Goal: Task Accomplishment & Management: Use online tool/utility

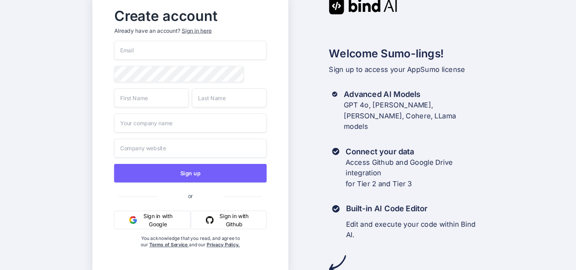
click at [156, 50] on input "email" at bounding box center [190, 50] width 152 height 19
paste input "[EMAIL_ADDRESS][DOMAIN_NAME]"
type input "[EMAIL_ADDRESS][DOMAIN_NAME]"
type input "Private"
type input "Account"
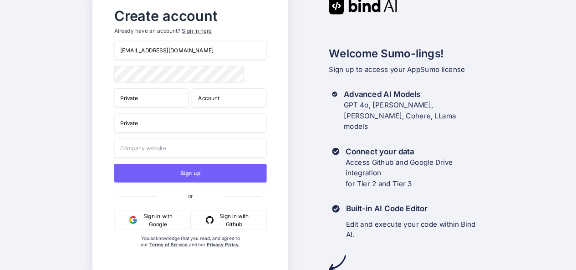
type input "Private"
click at [172, 150] on input "text" at bounding box center [190, 147] width 152 height 19
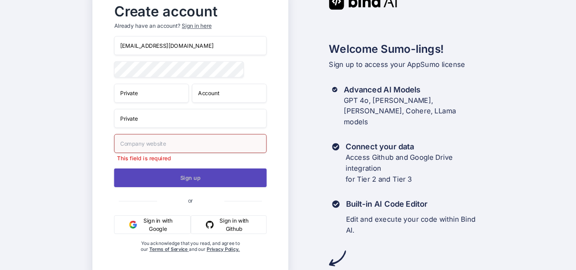
click at [172, 177] on button "Sign up" at bounding box center [190, 177] width 152 height 19
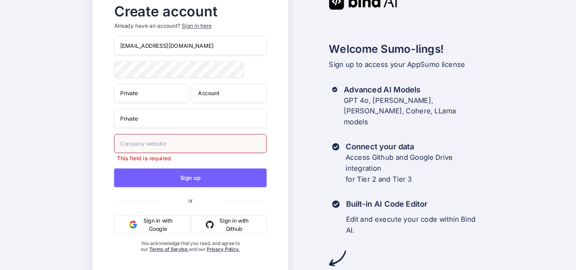
click at [202, 146] on input "text" at bounding box center [190, 143] width 152 height 19
type input "https://copyzw"
drag, startPoint x: 166, startPoint y: 148, endPoint x: 103, endPoint y: 147, distance: 63.2
click at [103, 147] on div "Create account Already have an account? Sign in here bindai@refere.app Private …" at bounding box center [190, 135] width 196 height 284
click at [162, 147] on input "text" at bounding box center [190, 143] width 152 height 19
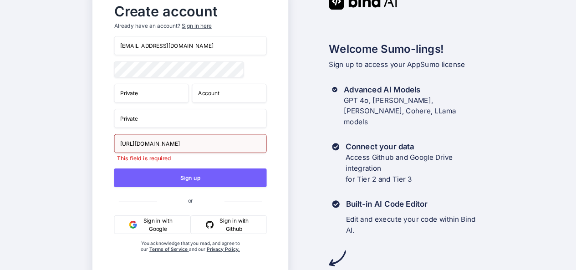
drag, startPoint x: 206, startPoint y: 146, endPoint x: 99, endPoint y: 148, distance: 106.5
click at [99, 148] on div "Create account Already have an account? Sign in here bindai@refere.app Private …" at bounding box center [190, 135] width 196 height 284
type input "https://aiforallafrica.com"
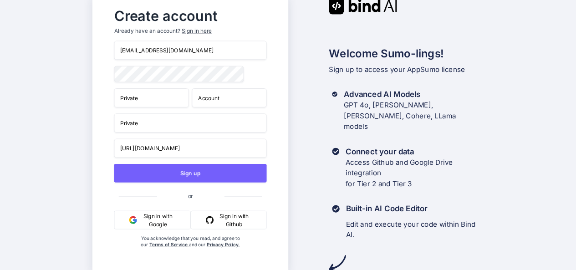
click at [200, 155] on input "https://aiforallafrica.com" at bounding box center [190, 147] width 152 height 19
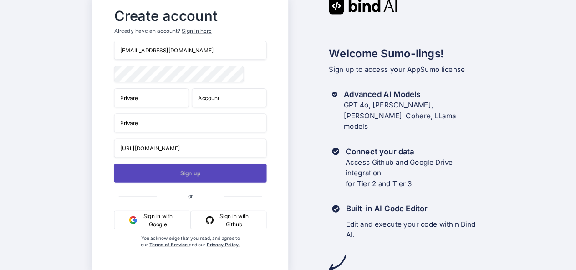
click at [188, 175] on button "Sign up" at bounding box center [190, 173] width 152 height 19
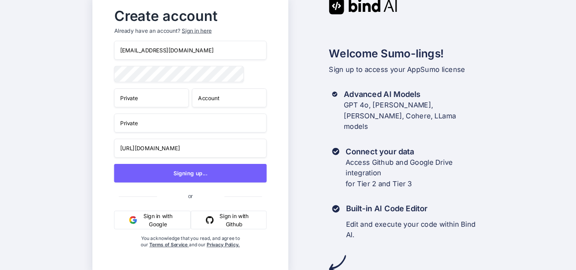
scroll to position [5, 0]
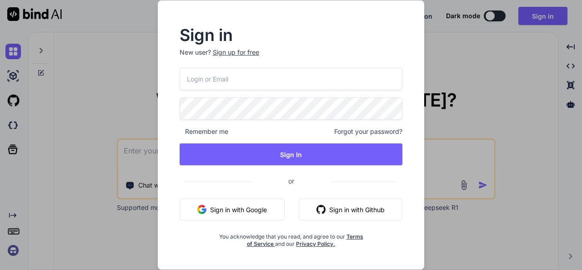
click at [213, 80] on input "email" at bounding box center [291, 79] width 223 height 22
paste input "[EMAIL_ADDRESS][DOMAIN_NAME]"
type input "[EMAIL_ADDRESS][DOMAIN_NAME]"
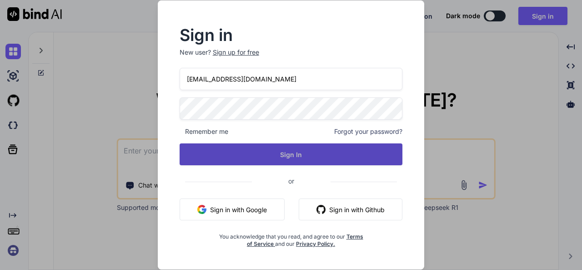
click at [273, 161] on button "Sign In" at bounding box center [291, 154] width 223 height 22
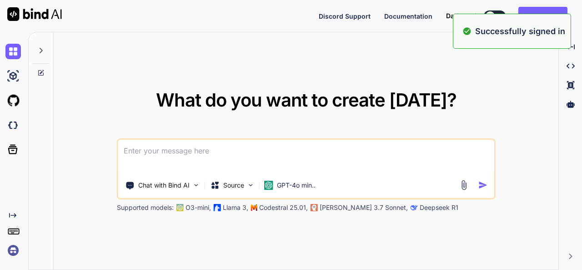
type textarea "x"
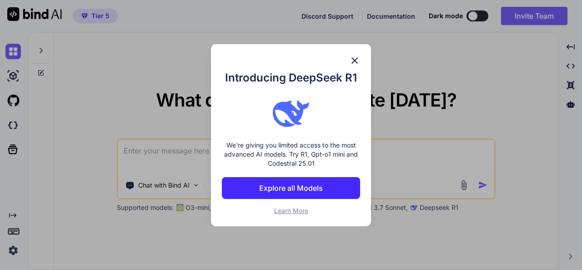
click at [298, 209] on span "Learn More" at bounding box center [291, 211] width 34 height 8
click at [299, 185] on p "Explore all Models" at bounding box center [291, 187] width 64 height 11
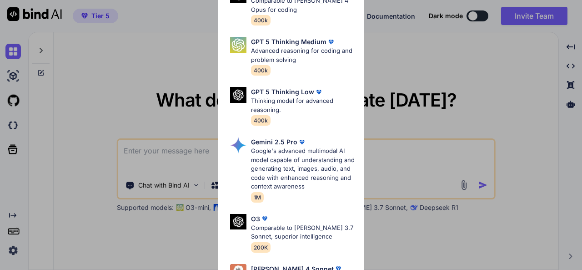
scroll to position [374, 0]
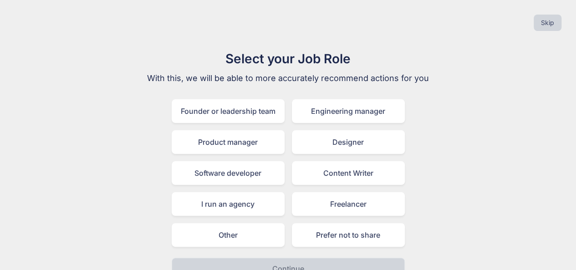
scroll to position [16, 0]
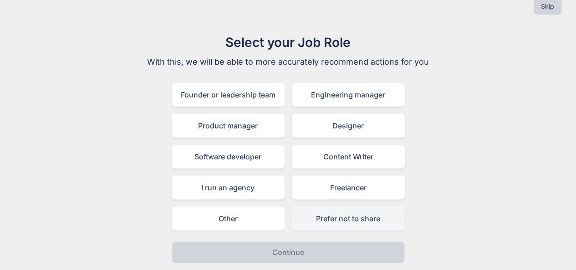
click at [390, 219] on div "Prefer not to share" at bounding box center [348, 219] width 113 height 24
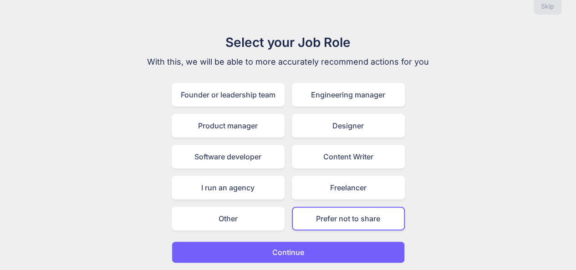
click at [310, 251] on button "Continue" at bounding box center [288, 252] width 233 height 22
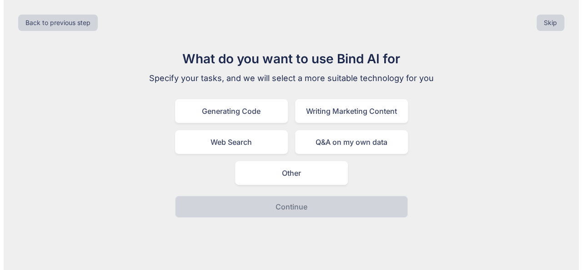
scroll to position [0, 0]
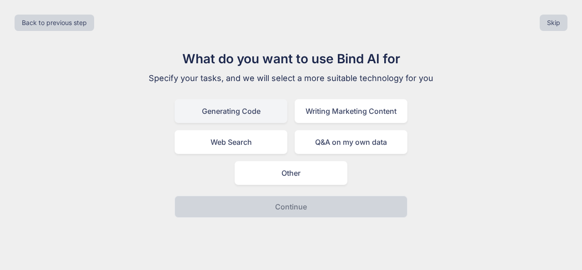
click at [249, 111] on div "Generating Code" at bounding box center [231, 111] width 113 height 24
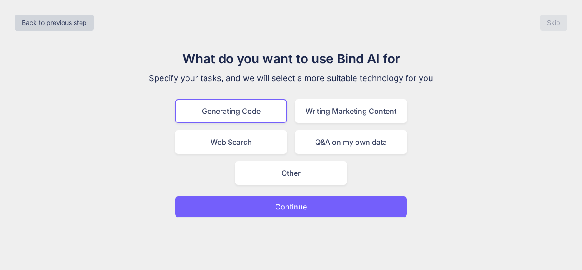
click at [298, 208] on p "Continue" at bounding box center [291, 206] width 32 height 11
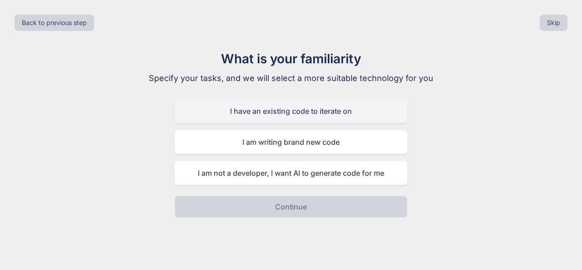
click at [364, 112] on div "I have an existing code to iterate on" at bounding box center [291, 111] width 233 height 24
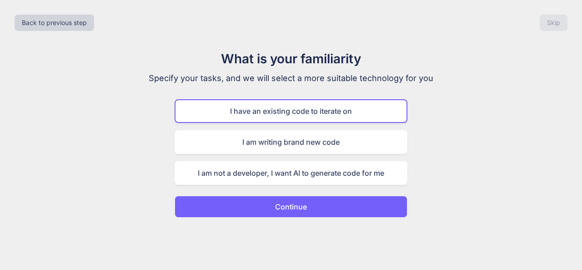
click at [306, 212] on button "Continue" at bounding box center [291, 207] width 233 height 22
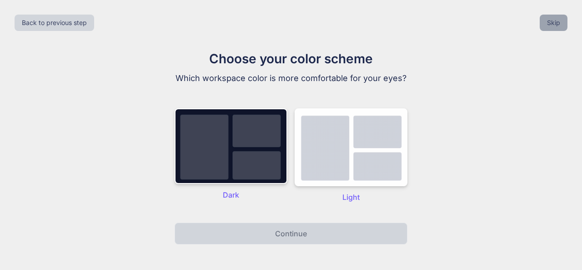
click at [555, 19] on button "Skip" at bounding box center [554, 23] width 28 height 16
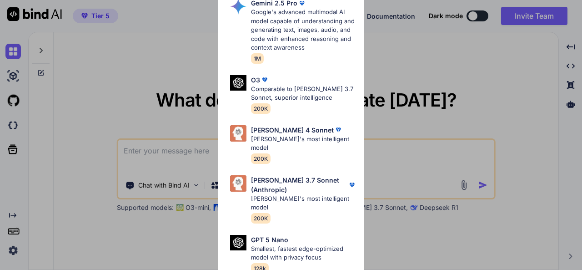
scroll to position [427, 0]
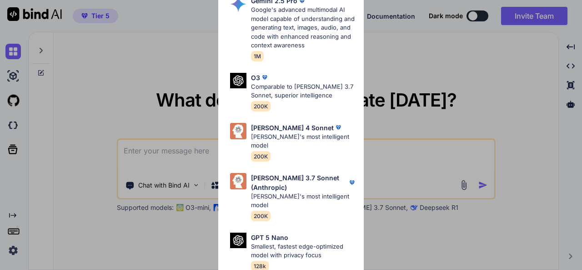
click at [375, 120] on div "All GPT 5 Mini Smaller, fast variant balancing speed and capability for light t…" at bounding box center [291, 135] width 582 height 270
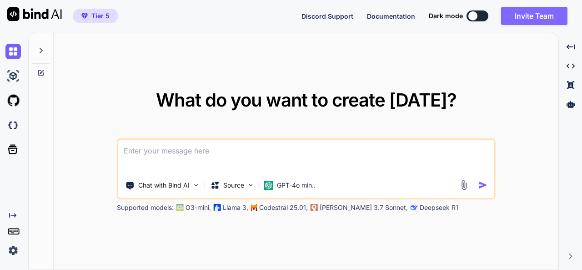
click at [534, 19] on button "Invite Team" at bounding box center [534, 16] width 66 height 18
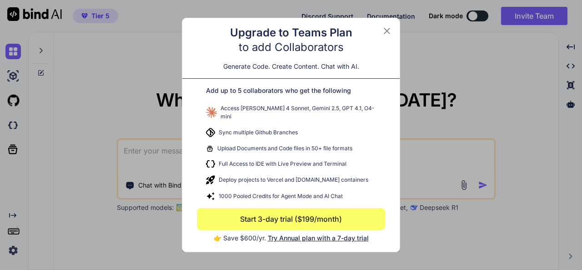
click at [387, 33] on icon at bounding box center [387, 30] width 11 height 11
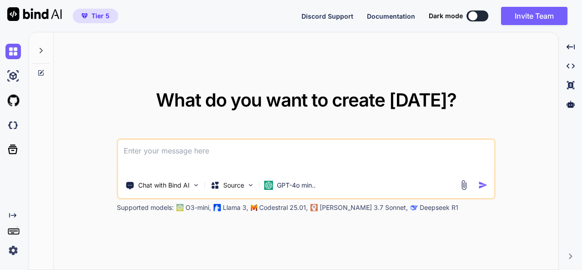
click at [15, 252] on img at bounding box center [12, 249] width 15 height 15
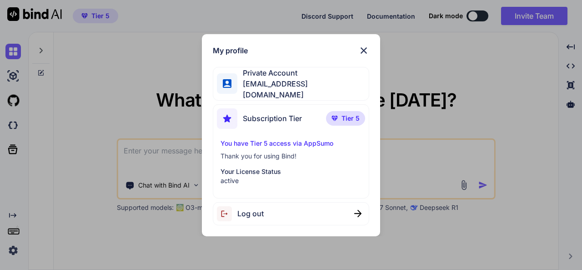
click at [275, 78] on span "Private Account" at bounding box center [302, 72] width 131 height 11
click at [363, 52] on img at bounding box center [363, 50] width 11 height 11
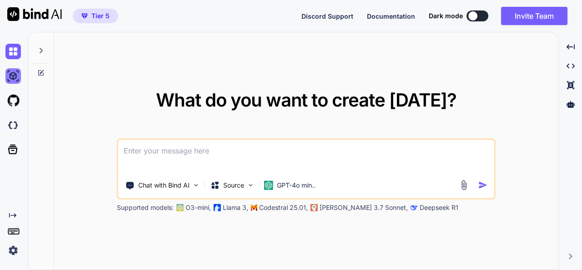
click at [14, 78] on img at bounding box center [12, 75] width 15 height 15
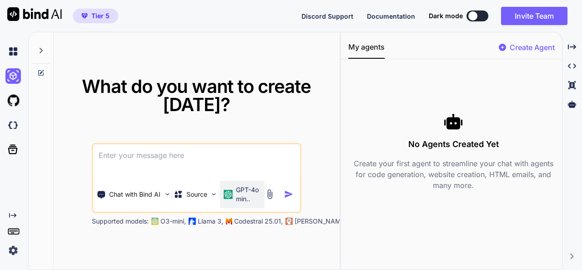
click at [252, 199] on p "GPT-4o min.." at bounding box center [248, 194] width 25 height 18
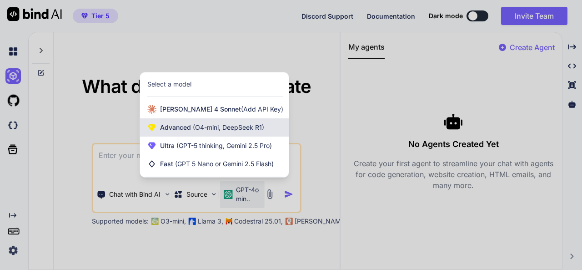
click at [217, 131] on span "(O4-mini, DeepSeek R1)" at bounding box center [227, 127] width 73 height 8
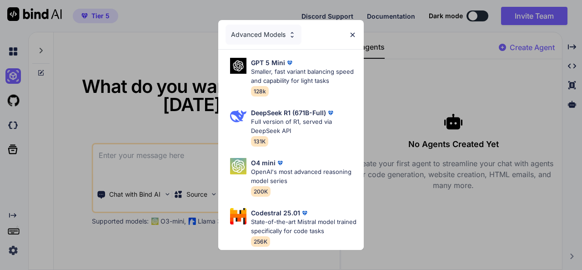
click at [273, 32] on div "Advanced Models" at bounding box center [264, 35] width 76 height 20
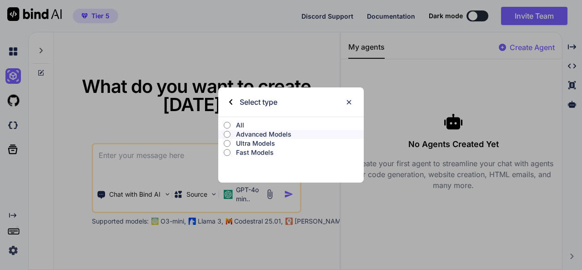
click at [263, 141] on p "Ultra Models" at bounding box center [300, 143] width 128 height 9
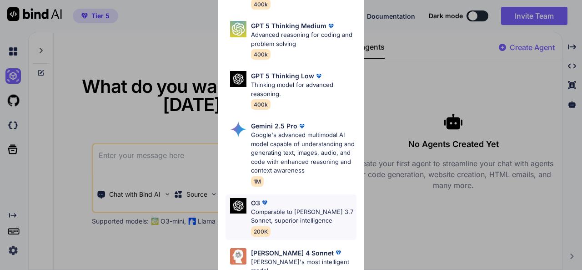
scroll to position [136, 0]
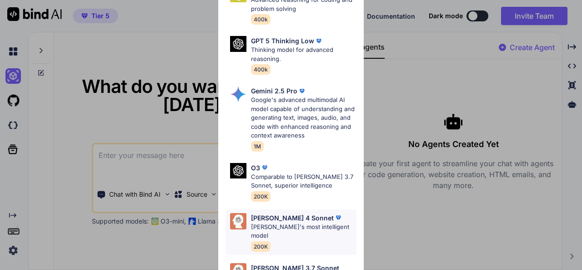
click at [290, 222] on p "[PERSON_NAME]'s most intelligent model" at bounding box center [304, 231] width 106 height 18
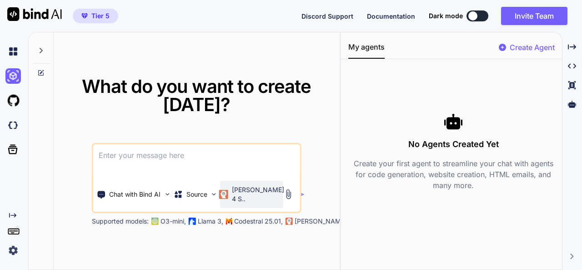
click at [241, 197] on p "[PERSON_NAME] 4 S.." at bounding box center [258, 194] width 52 height 18
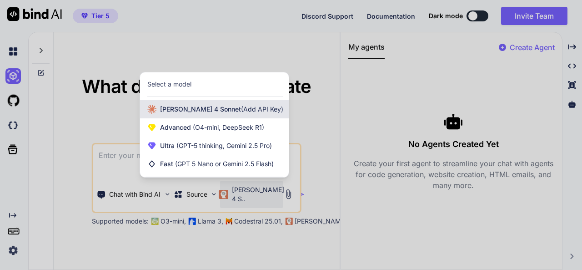
click at [208, 115] on div "[PERSON_NAME] 4 Sonnet (Add API Key)" at bounding box center [214, 109] width 149 height 18
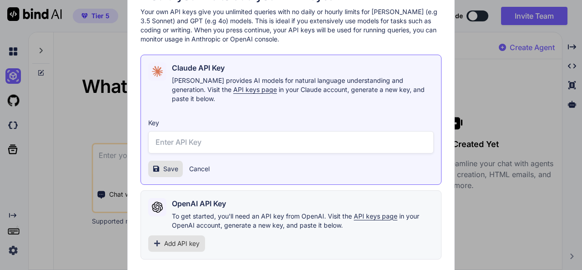
click at [480, 109] on div "Would you like to add your API keys? Your own API keys give you unlimited queri…" at bounding box center [291, 135] width 582 height 270
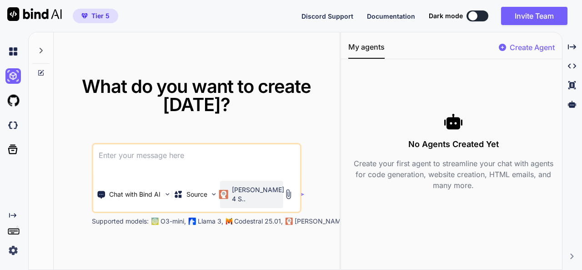
click at [250, 195] on p "[PERSON_NAME] 4 S.." at bounding box center [258, 194] width 52 height 18
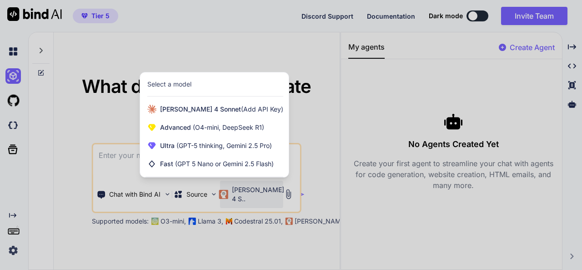
click at [168, 85] on div "Select a model" at bounding box center [169, 84] width 44 height 9
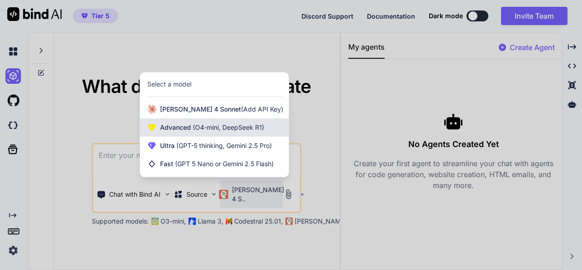
click at [195, 129] on span "(O4-mini, DeepSeek R1)" at bounding box center [227, 127] width 73 height 8
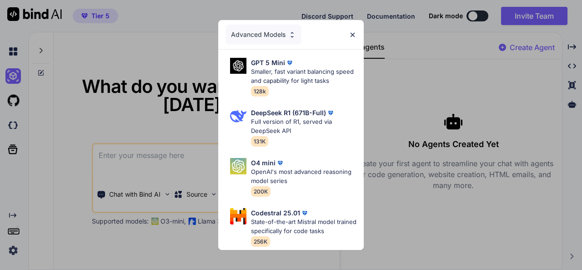
click at [264, 27] on div "Advanced Models" at bounding box center [264, 35] width 76 height 20
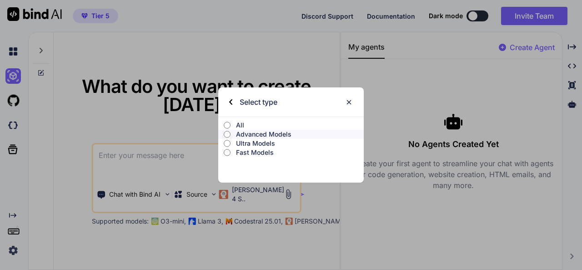
click at [250, 141] on p "Ultra Models" at bounding box center [300, 143] width 128 height 9
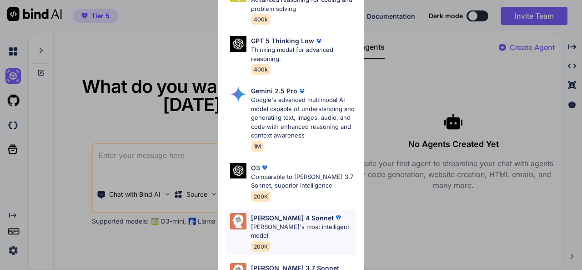
click at [292, 222] on p "[PERSON_NAME]'s most intelligent model" at bounding box center [304, 231] width 106 height 18
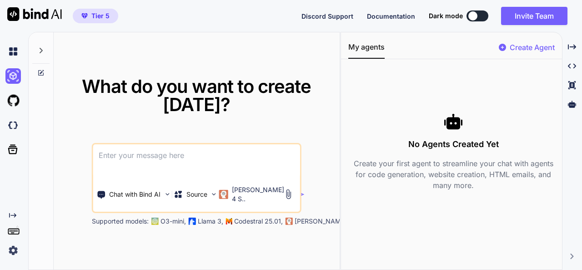
click at [188, 158] on textarea at bounding box center [196, 161] width 207 height 34
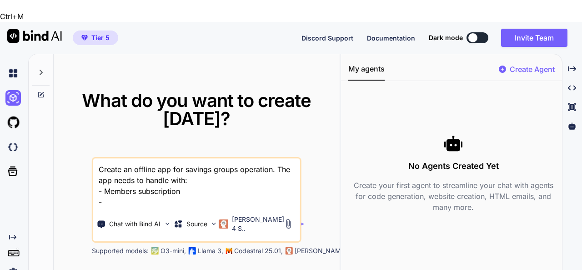
drag, startPoint x: 146, startPoint y: 157, endPoint x: 184, endPoint y: 157, distance: 38.2
click at [184, 158] on textarea "Create an offline app for savings groups operation. The app needs to handle wit…" at bounding box center [196, 182] width 207 height 49
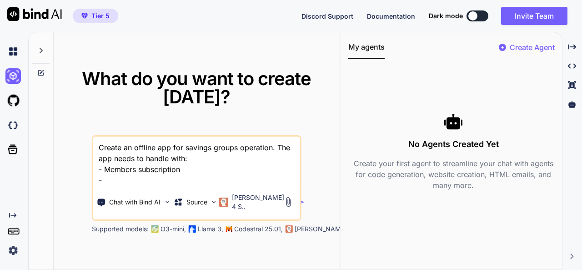
click at [135, 175] on textarea "Create an offline app for savings groups operation. The app needs to handle wit…" at bounding box center [196, 160] width 207 height 49
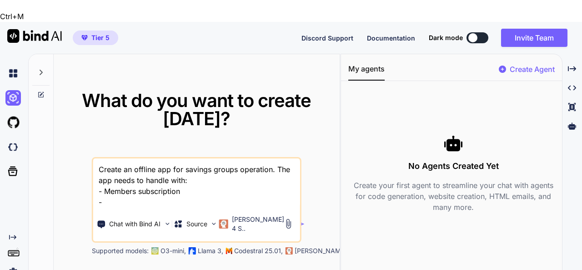
drag, startPoint x: 145, startPoint y: 158, endPoint x: 186, endPoint y: 158, distance: 40.5
click at [186, 158] on textarea "Create an offline app for savings groups operation. The app needs to handle wit…" at bounding box center [196, 182] width 207 height 49
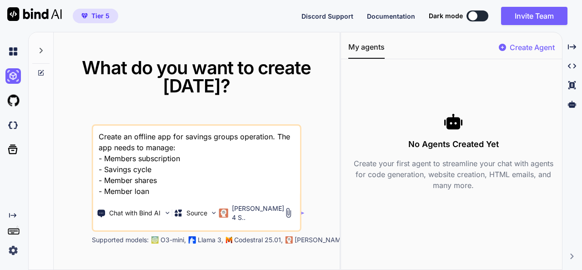
type textarea "Create an offline app for savings groups operation. The app needs to manage: - …"
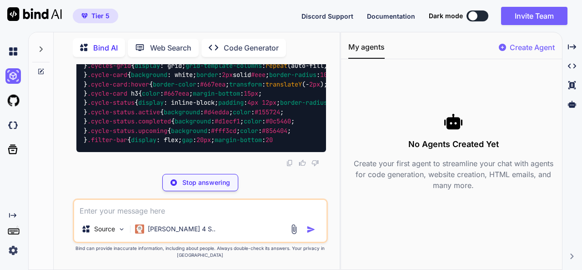
scroll to position [4772, 0]
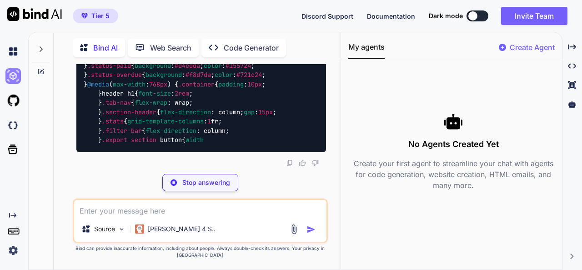
click at [8, 76] on img at bounding box center [12, 75] width 15 height 15
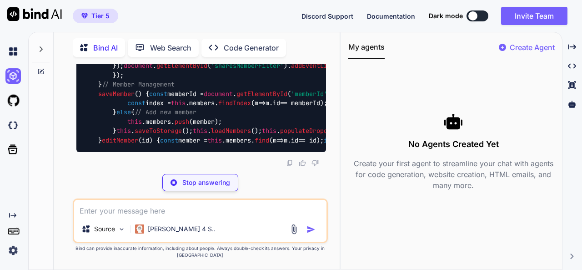
scroll to position [7191, 0]
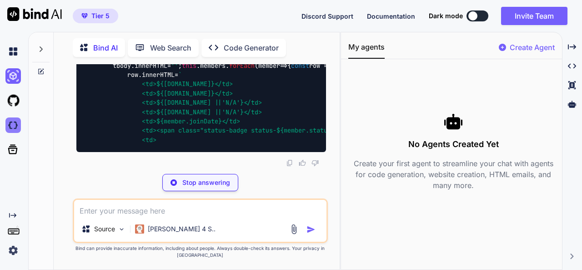
click at [13, 123] on img at bounding box center [12, 124] width 15 height 15
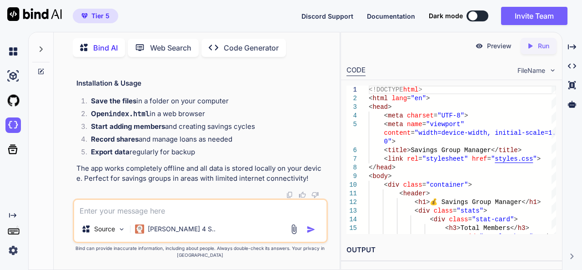
scroll to position [11844, 0]
click at [126, 213] on textarea at bounding box center [200, 208] width 253 height 16
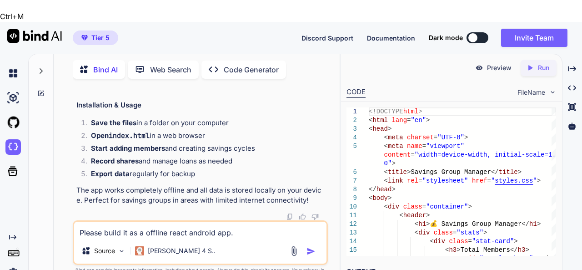
drag, startPoint x: 105, startPoint y: 209, endPoint x: 136, endPoint y: 211, distance: 31.9
click at [136, 222] on textarea "Please build it as a offline react android app." at bounding box center [200, 230] width 253 height 16
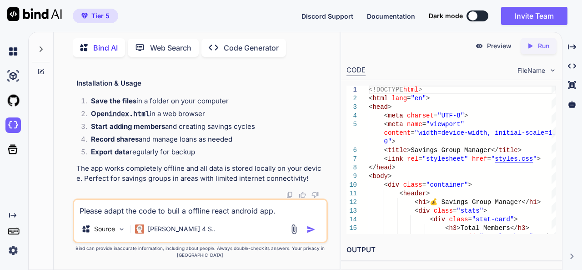
type textarea "Please adapt the code to build a offline react android app."
click at [289, 213] on textarea "Please adapt the code to build a offline react android app." at bounding box center [200, 208] width 253 height 16
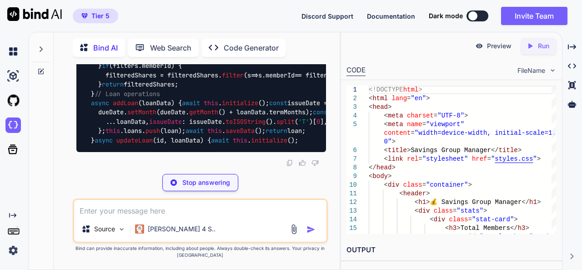
scroll to position [14650, 0]
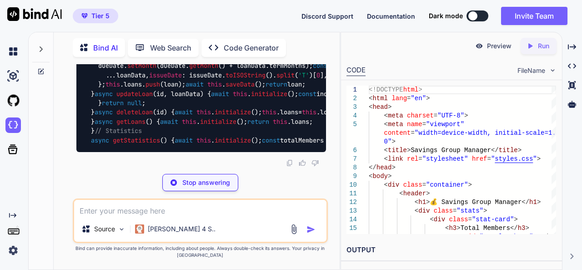
click at [541, 45] on p "Run" at bounding box center [543, 45] width 11 height 9
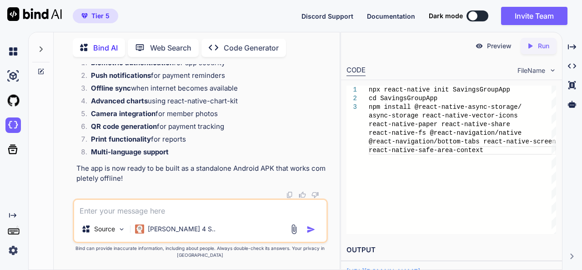
scroll to position [18963, 0]
click at [492, 41] on p "Preview" at bounding box center [499, 45] width 25 height 9
click at [535, 46] on icon "Created with Pixso." at bounding box center [532, 46] width 12 height 8
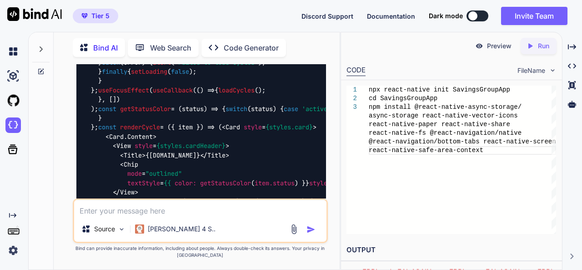
scroll to position [8730, 0]
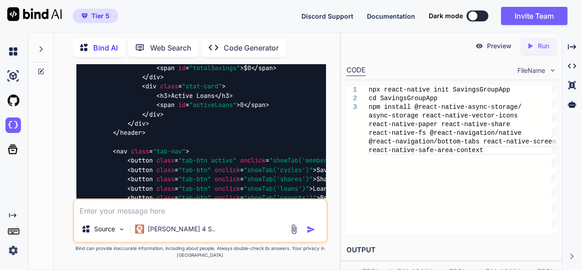
scroll to position [0, 0]
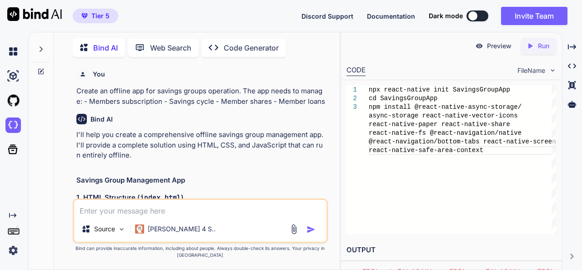
click at [530, 71] on span "FileName" at bounding box center [532, 70] width 28 height 9
click at [552, 71] on img at bounding box center [553, 70] width 8 height 8
click at [12, 99] on img at bounding box center [12, 100] width 15 height 15
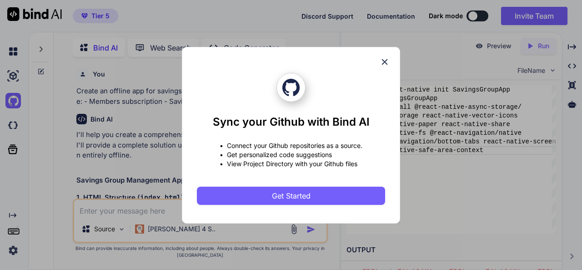
click at [384, 62] on icon at bounding box center [385, 62] width 6 height 6
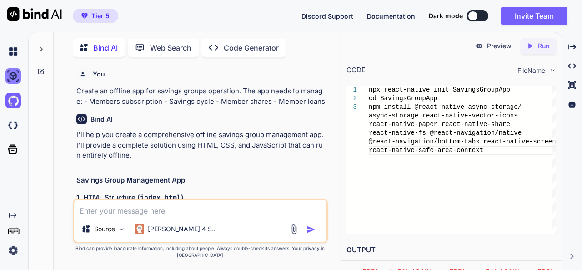
click at [10, 79] on img at bounding box center [12, 75] width 15 height 15
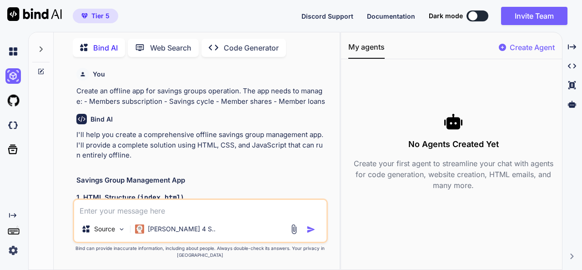
click at [163, 46] on p "Web Search" at bounding box center [170, 47] width 41 height 11
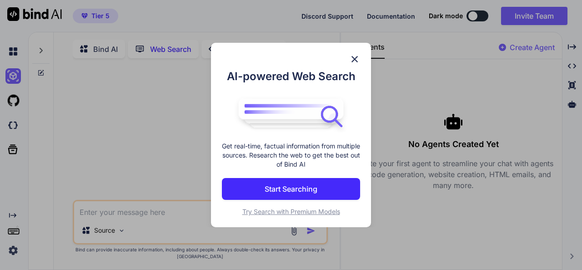
scroll to position [3, 0]
click at [314, 185] on p "Start Searching" at bounding box center [291, 188] width 53 height 11
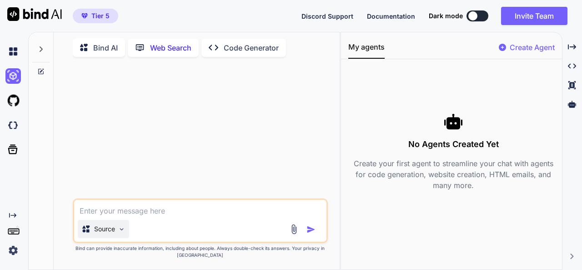
click at [117, 230] on div "Source" at bounding box center [103, 229] width 51 height 18
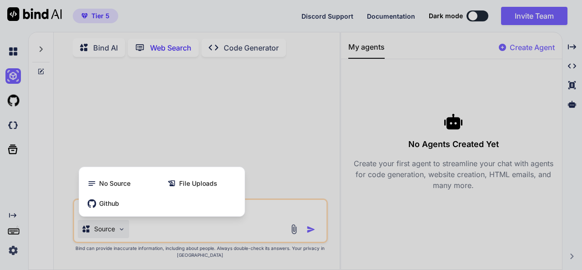
click at [117, 230] on div at bounding box center [291, 135] width 582 height 270
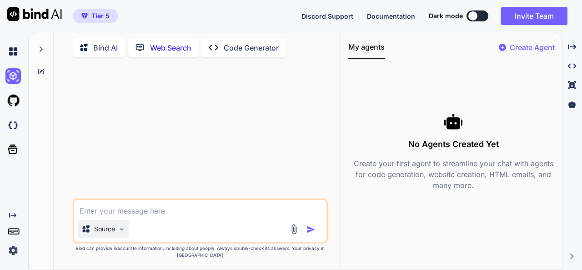
click at [117, 230] on div "Source" at bounding box center [103, 229] width 51 height 18
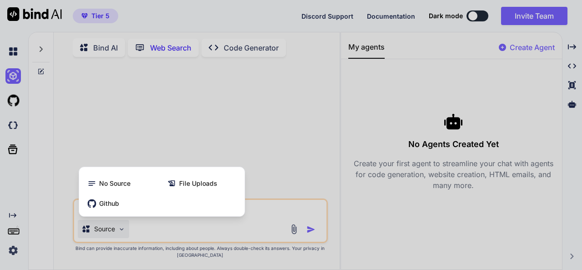
click at [117, 230] on div at bounding box center [291, 135] width 582 height 270
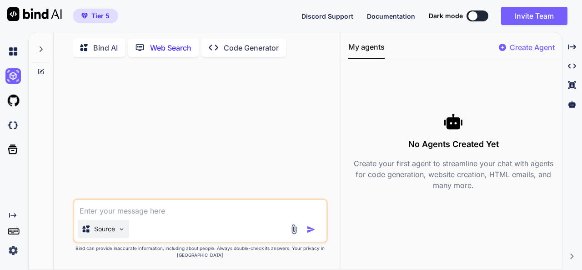
click at [118, 228] on img at bounding box center [122, 229] width 8 height 8
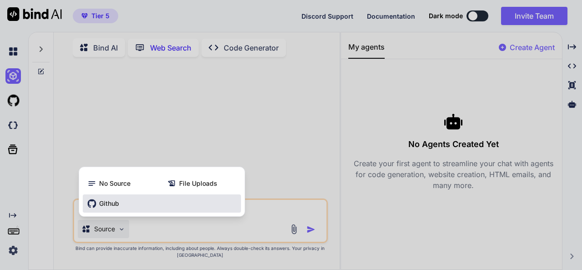
click at [119, 205] on div "Github" at bounding box center [162, 203] width 158 height 18
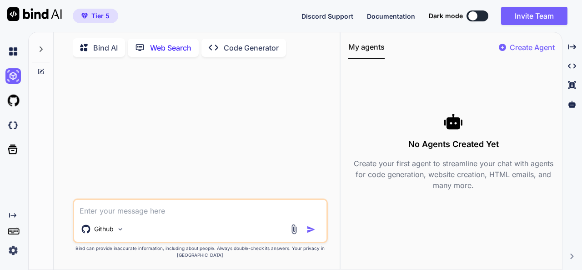
click at [132, 214] on textarea at bounding box center [200, 208] width 253 height 16
drag, startPoint x: 197, startPoint y: 212, endPoint x: 225, endPoint y: 212, distance: 28.2
click at [225, 212] on textarea "any app to manage savings group app" at bounding box center [200, 208] width 253 height 16
type textarea "any app to manage savings group operations"
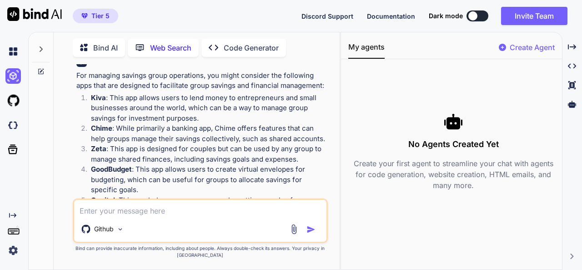
scroll to position [155, 0]
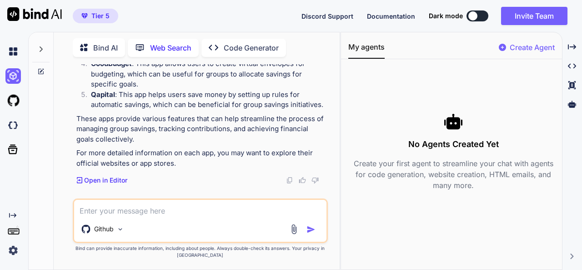
click at [104, 49] on p "Bind AI" at bounding box center [105, 47] width 25 height 11
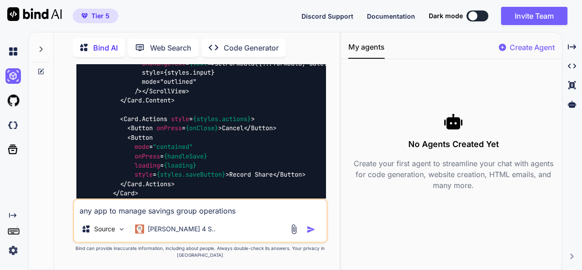
scroll to position [12183, 0]
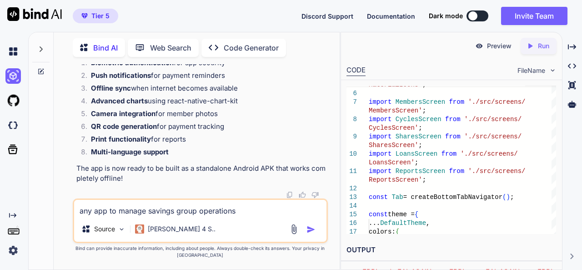
scroll to position [30314, 0]
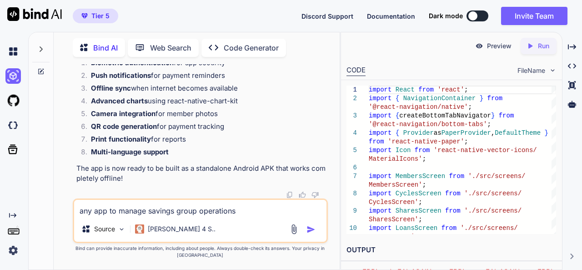
click at [91, 18] on span "Tier 5" at bounding box center [100, 15] width 18 height 9
click at [11, 252] on img at bounding box center [12, 249] width 15 height 15
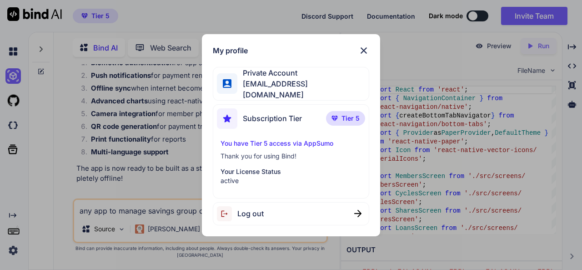
click at [292, 143] on p "You have Tier 5 access via AppSumo" at bounding box center [291, 143] width 141 height 9
click at [269, 139] on p "You have Tier 5 access via AppSumo" at bounding box center [291, 143] width 141 height 9
click at [346, 114] on span "Tier 5" at bounding box center [351, 118] width 18 height 9
click at [362, 50] on img at bounding box center [363, 50] width 11 height 11
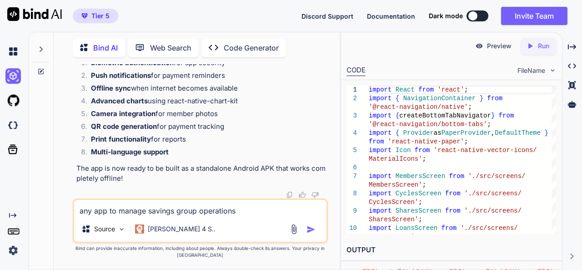
scroll to position [29515, 0]
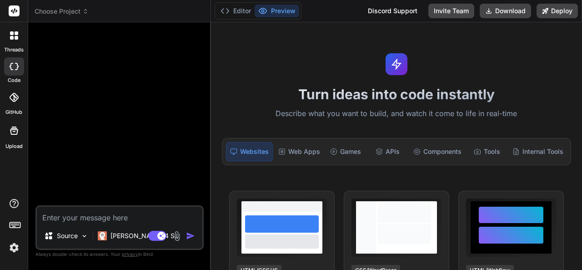
click at [14, 247] on img at bounding box center [13, 247] width 15 height 15
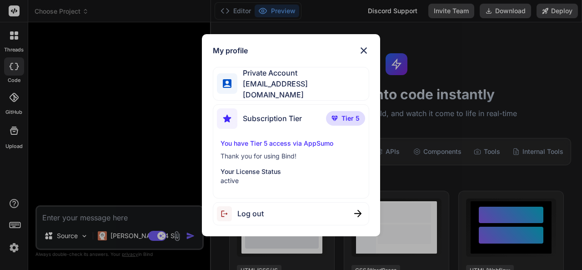
click at [258, 169] on p "Your License Status" at bounding box center [291, 171] width 141 height 9
click at [364, 53] on img at bounding box center [363, 50] width 11 height 11
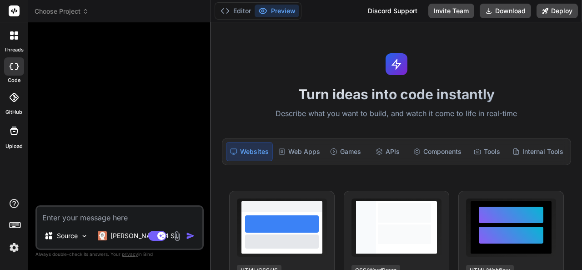
click at [11, 63] on icon at bounding box center [14, 66] width 9 height 7
click at [11, 32] on icon at bounding box center [12, 33] width 4 height 4
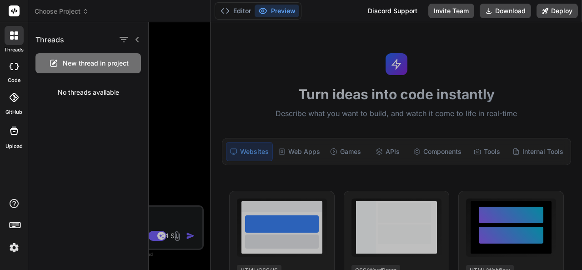
click at [11, 32] on icon at bounding box center [12, 33] width 4 height 4
click at [176, 82] on div at bounding box center [366, 145] width 434 height 247
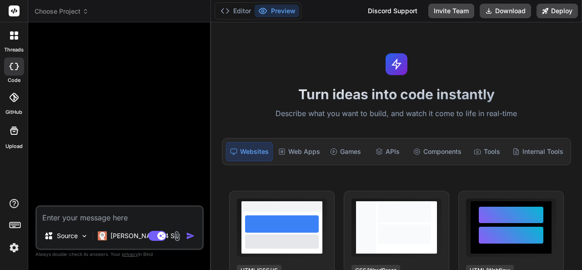
type textarea "x"
click at [74, 11] on span "Choose Project" at bounding box center [62, 11] width 54 height 9
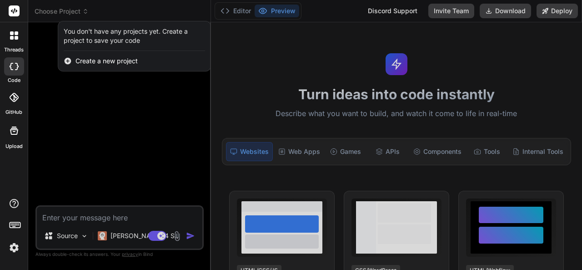
click at [70, 61] on icon at bounding box center [68, 61] width 7 height 7
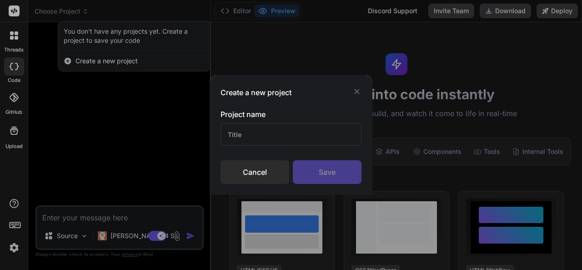
click at [260, 169] on div "Cancel" at bounding box center [255, 172] width 69 height 24
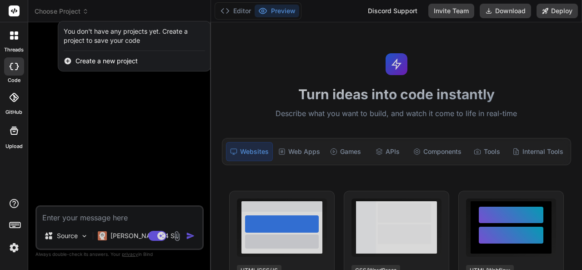
click at [492, 152] on div at bounding box center [291, 135] width 582 height 270
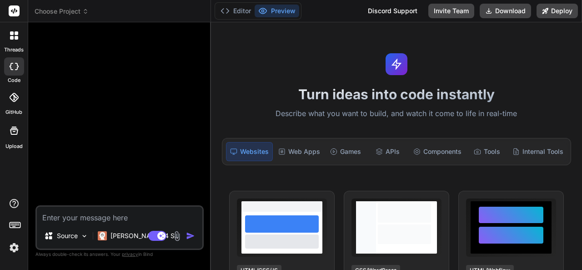
click at [492, 152] on div "Tools" at bounding box center [487, 151] width 40 height 19
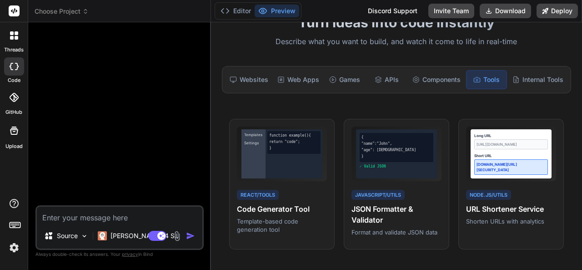
scroll to position [83, 0]
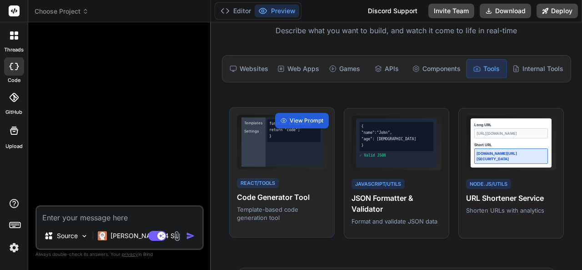
click at [286, 201] on h4 "Code Generator Tool" at bounding box center [282, 197] width 90 height 11
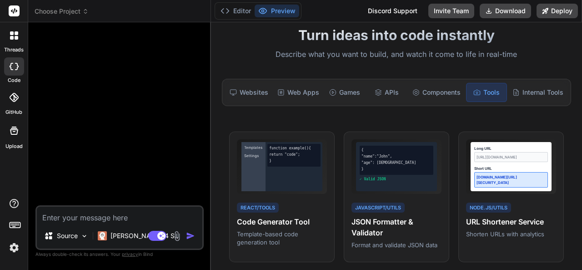
scroll to position [59, 0]
click at [292, 93] on div "Web Apps" at bounding box center [298, 92] width 49 height 19
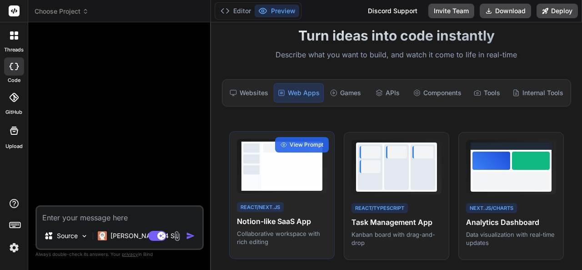
click at [278, 206] on div "React/Next.js" at bounding box center [260, 207] width 47 height 10
click at [320, 209] on div "React/Next.js Notion-like SaaS App Collaborative workspace with rich editing" at bounding box center [282, 223] width 90 height 45
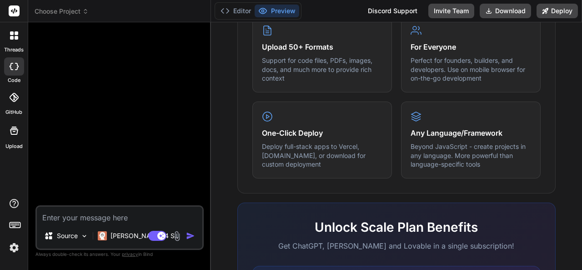
scroll to position [606, 0]
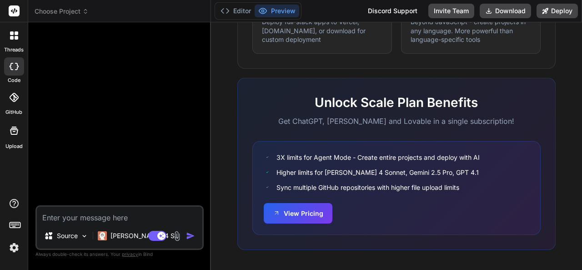
click at [14, 252] on img at bounding box center [13, 247] width 15 height 15
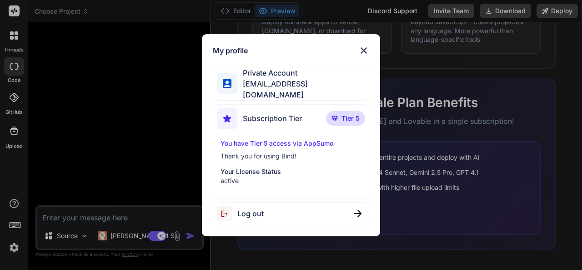
click at [366, 53] on img at bounding box center [363, 50] width 11 height 11
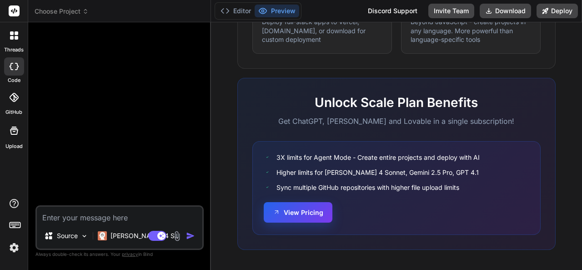
click at [306, 211] on button "View Pricing" at bounding box center [298, 212] width 69 height 20
